Goal: Task Accomplishment & Management: Use online tool/utility

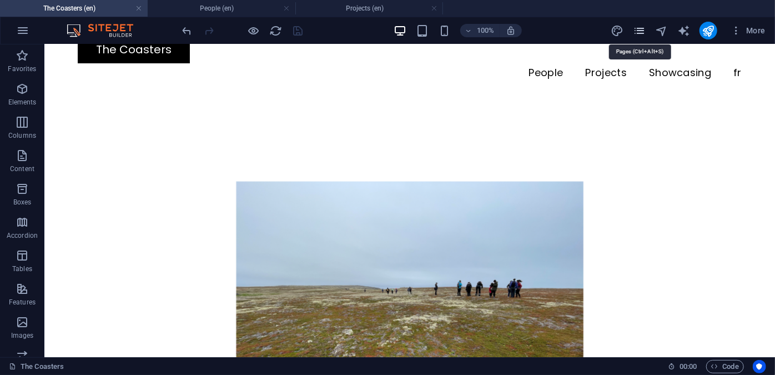
click at [637, 30] on icon "pages" at bounding box center [639, 30] width 13 height 13
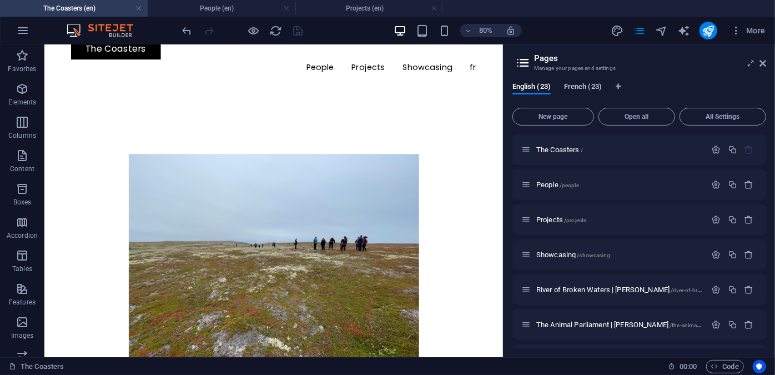
click at [585, 87] on span "French (23)" at bounding box center [583, 88] width 38 height 16
click at [562, 148] on span "Les Coasters /" at bounding box center [559, 149] width 46 height 8
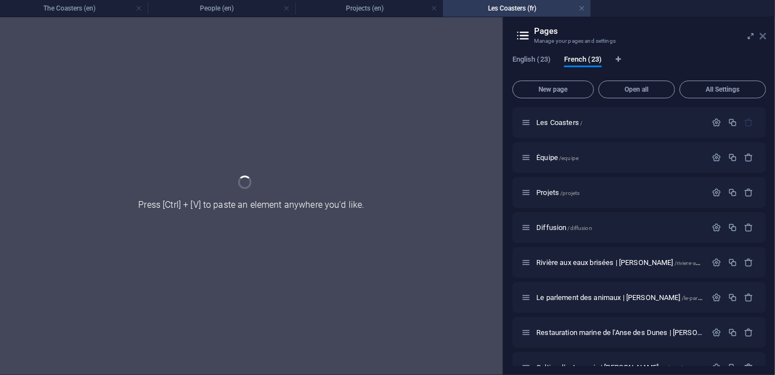
click at [763, 38] on icon at bounding box center [763, 36] width 7 height 9
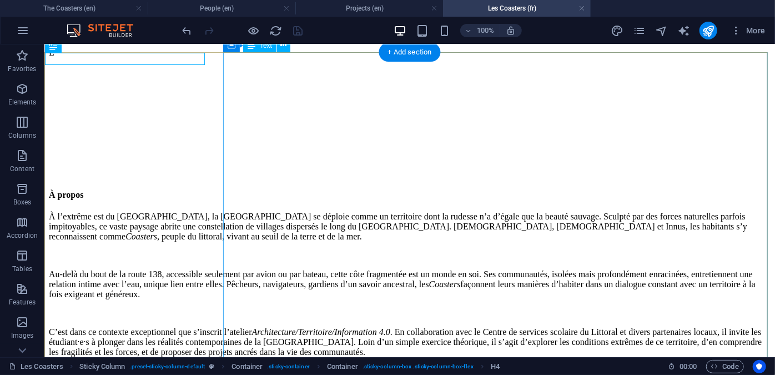
scroll to position [597, 0]
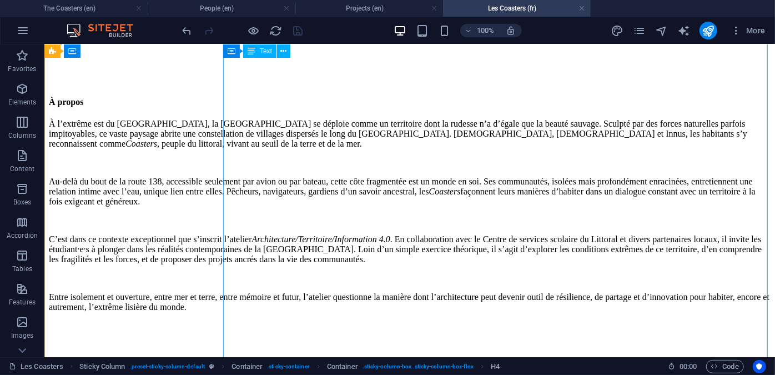
click at [624, 222] on div "À l’extrême est du [GEOGRAPHIC_DATA], la [GEOGRAPHIC_DATA] se déploie comme un …" at bounding box center [409, 214] width 722 height 193
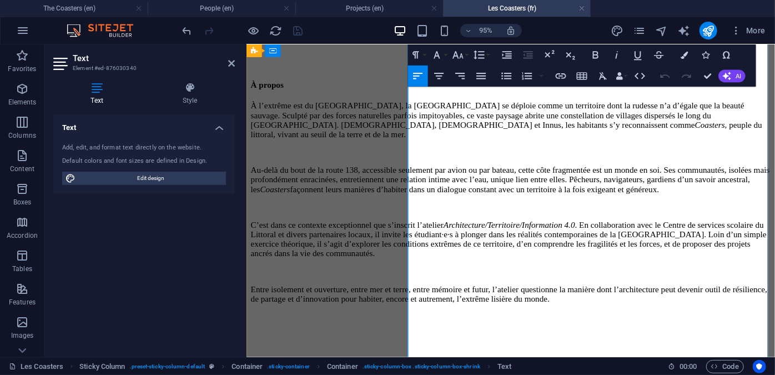
scroll to position [667, 0]
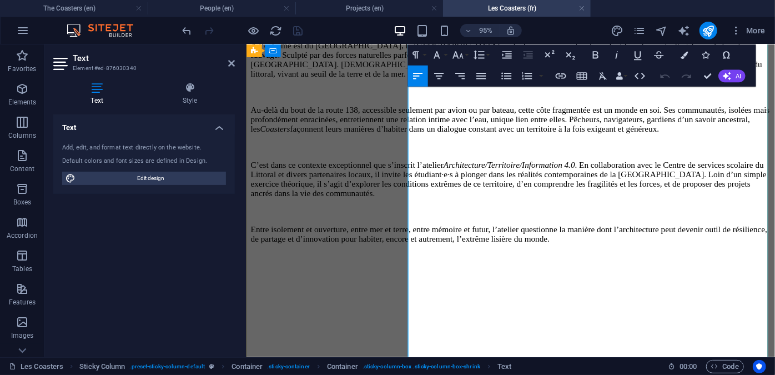
click at [628, 206] on p "C’est dans ce contexte exceptionnel que s’inscrit l’atelier Architecture/Territ…" at bounding box center [523, 186] width 547 height 40
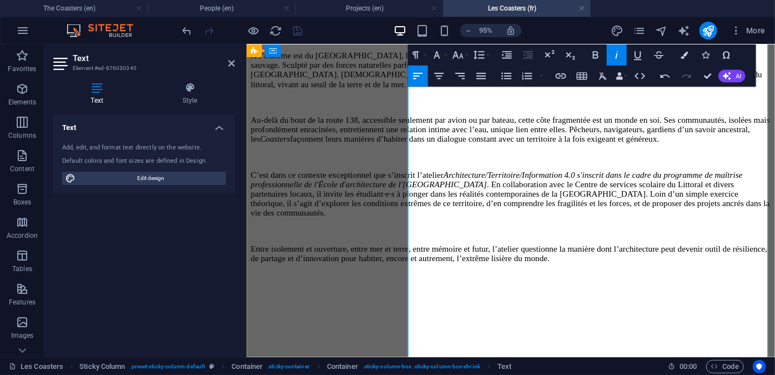
scroll to position [677, 0]
drag, startPoint x: 545, startPoint y: 264, endPoint x: 631, endPoint y: 230, distance: 93.0
click at [631, 225] on p "C’est dans ce contexte exceptionnel que s’inscrit l’atelier Architecture/Territ…" at bounding box center [523, 200] width 547 height 50
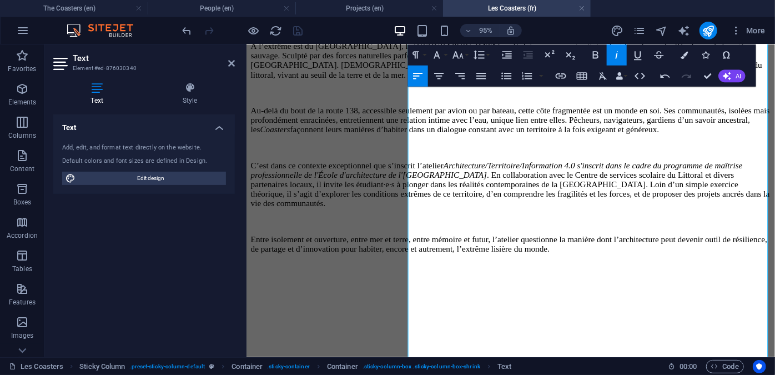
scroll to position [667, 0]
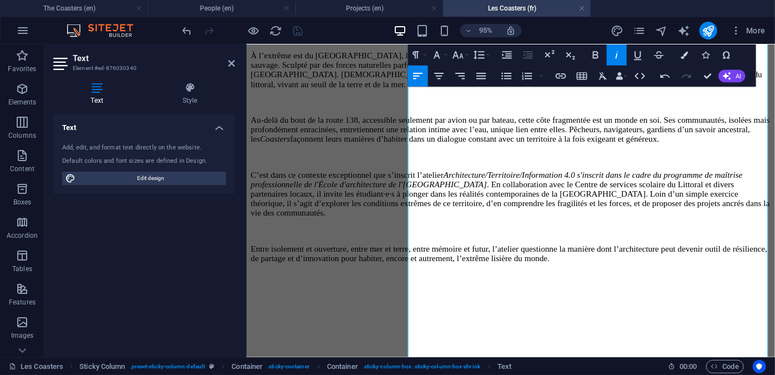
click at [615, 55] on icon "button" at bounding box center [617, 55] width 13 height 13
click at [686, 214] on p "C’est dans ce contexte exceptionnel que s’inscrit l’atelier Architecture/Territ…" at bounding box center [523, 202] width 547 height 50
click at [630, 227] on p "C’est dans ce contexte exceptionnel que se déploie l’atelier Architecture/Terri…" at bounding box center [523, 202] width 547 height 50
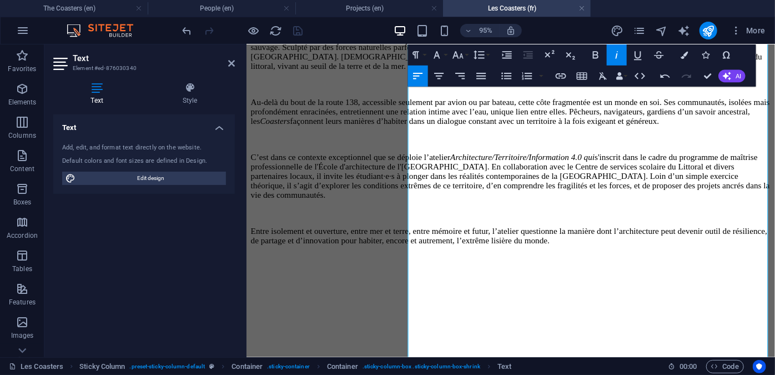
click at [612, 53] on icon "button" at bounding box center [617, 55] width 13 height 13
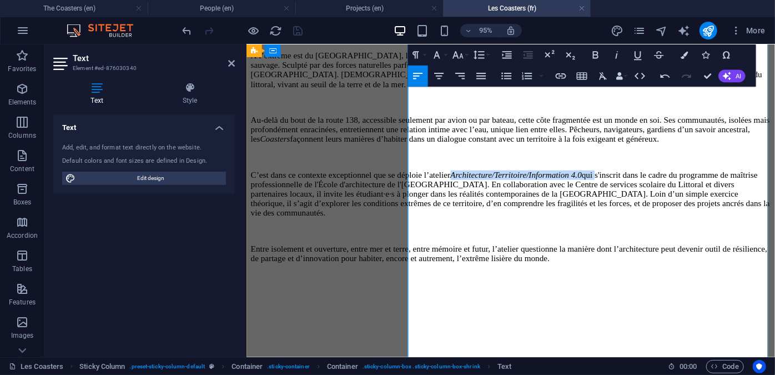
click at [631, 227] on p "C’est dans ce contexte exceptionnel que se déploie l’atelier Architecture/Terri…" at bounding box center [523, 202] width 547 height 50
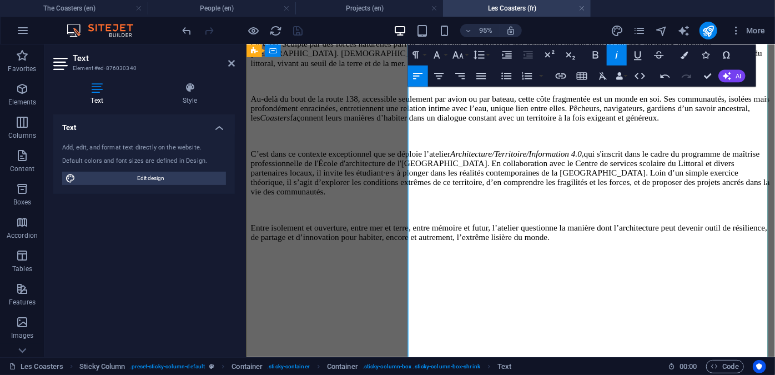
scroll to position [680, 0]
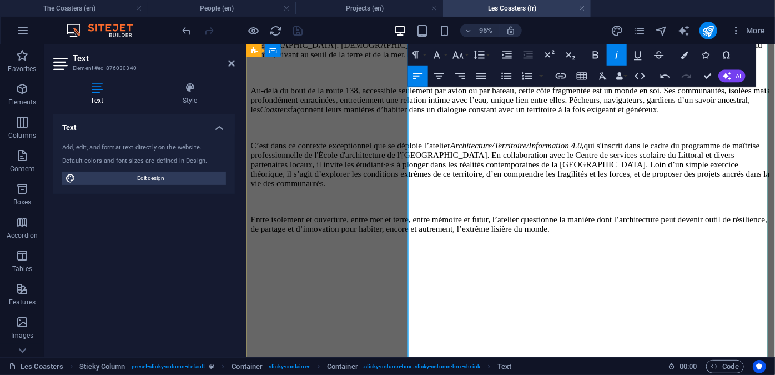
click at [674, 195] on p "C’est dans ce contexte exceptionnel que se déploie l’atelier Architecture/Terri…" at bounding box center [523, 170] width 547 height 50
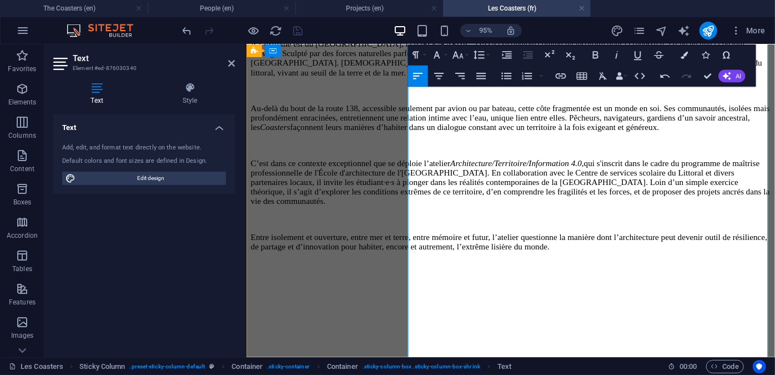
click at [677, 214] on p "C’est dans ce contexte exceptionnel que se déploie l’atelier Architecture/Terri…" at bounding box center [523, 189] width 547 height 50
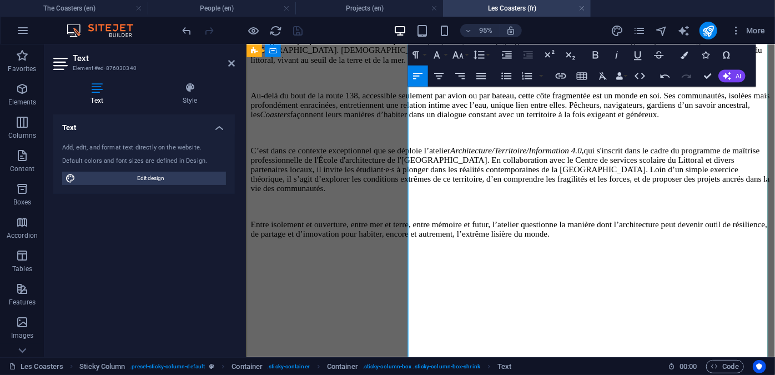
scroll to position [684, 0]
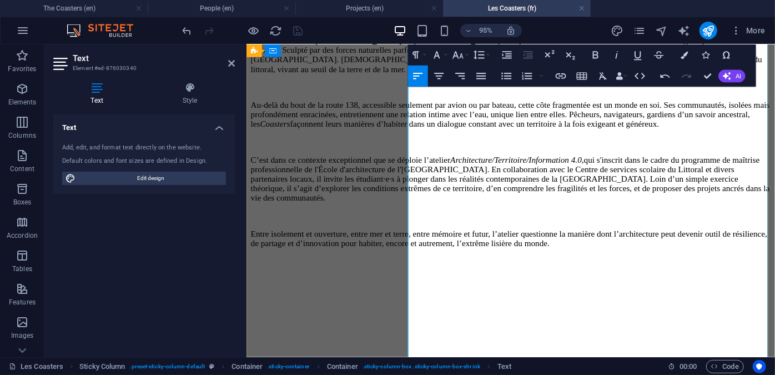
click at [772, 210] on p "C’est dans ce contexte exceptionnel que se déploie l’atelier Architecture/Terri…" at bounding box center [523, 185] width 547 height 50
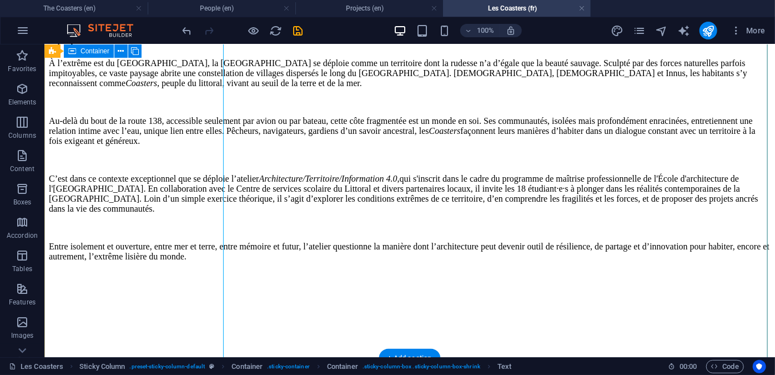
scroll to position [638, 0]
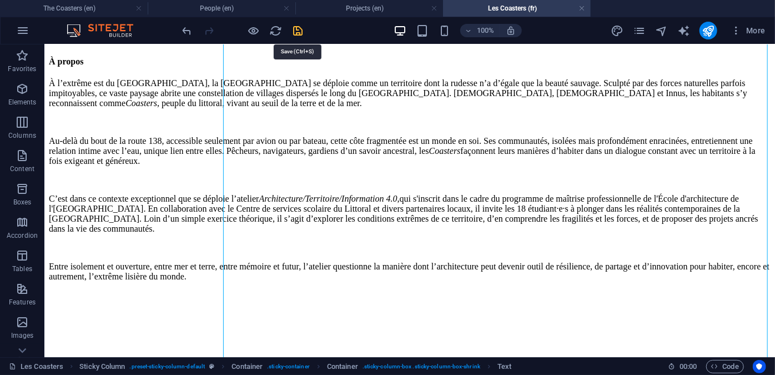
click at [293, 32] on icon "save" at bounding box center [298, 30] width 13 height 13
